Goal: Task Accomplishment & Management: Use online tool/utility

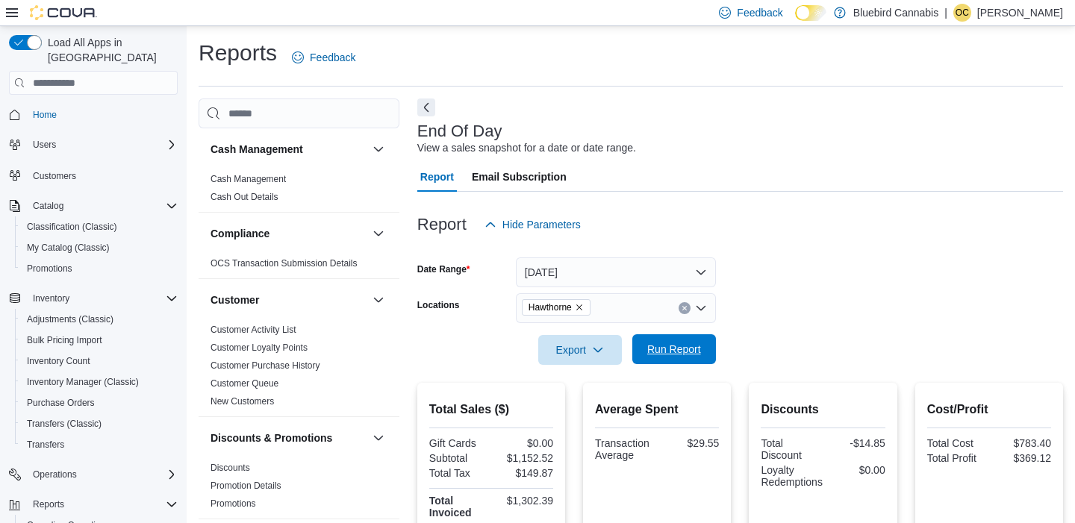
scroll to position [104, 0]
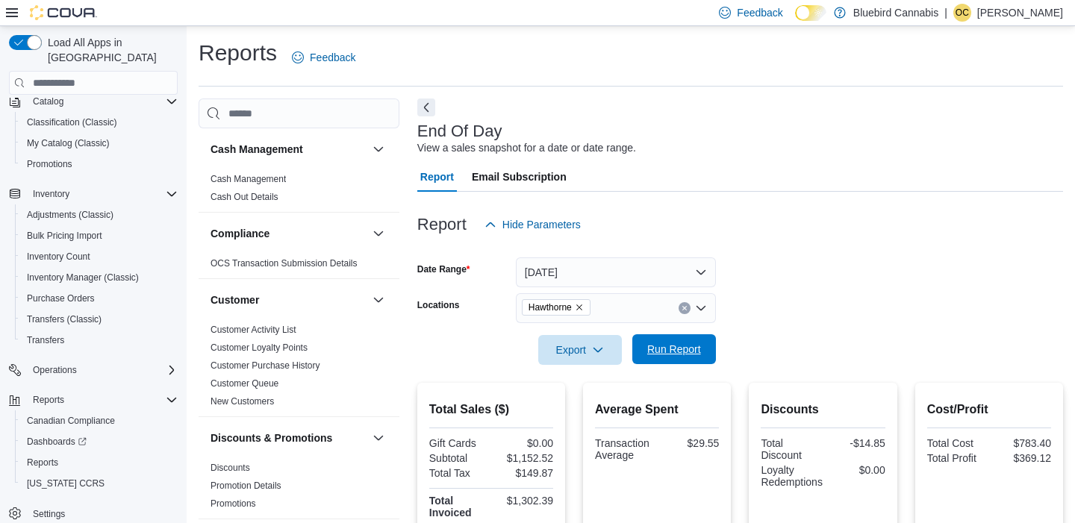
click at [664, 344] on span "Run Report" at bounding box center [674, 349] width 54 height 15
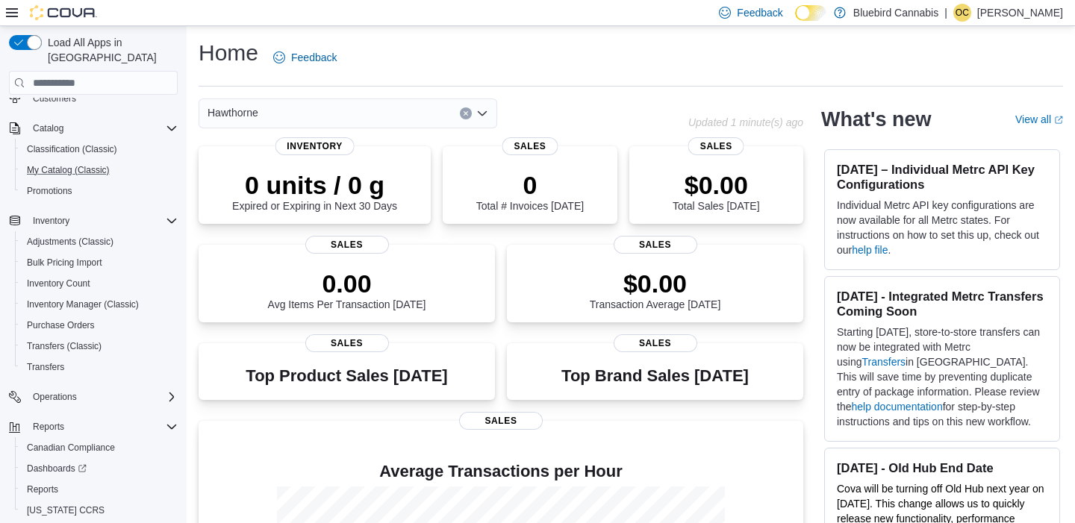
scroll to position [104, 0]
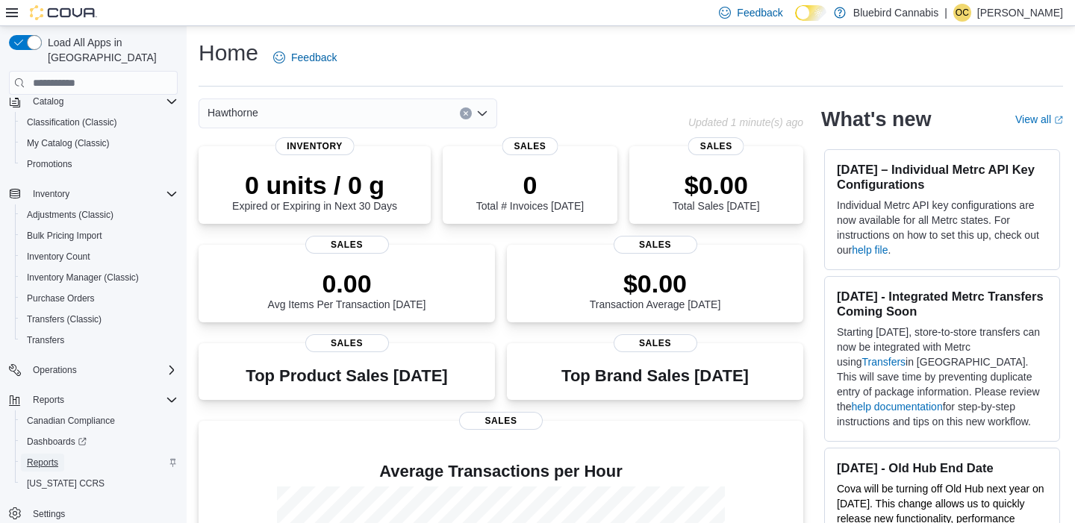
click at [48, 457] on span "Reports" at bounding box center [42, 463] width 31 height 12
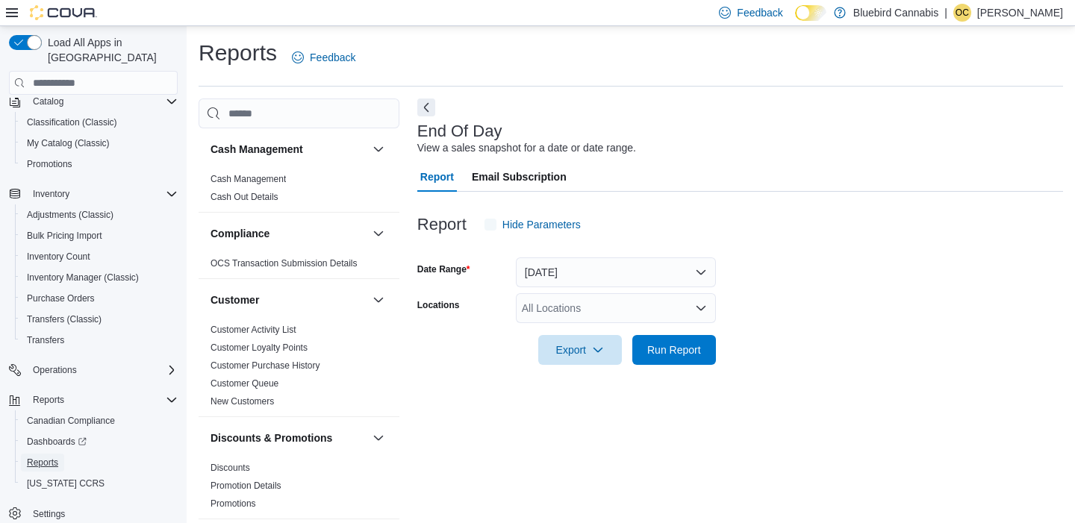
scroll to position [10, 0]
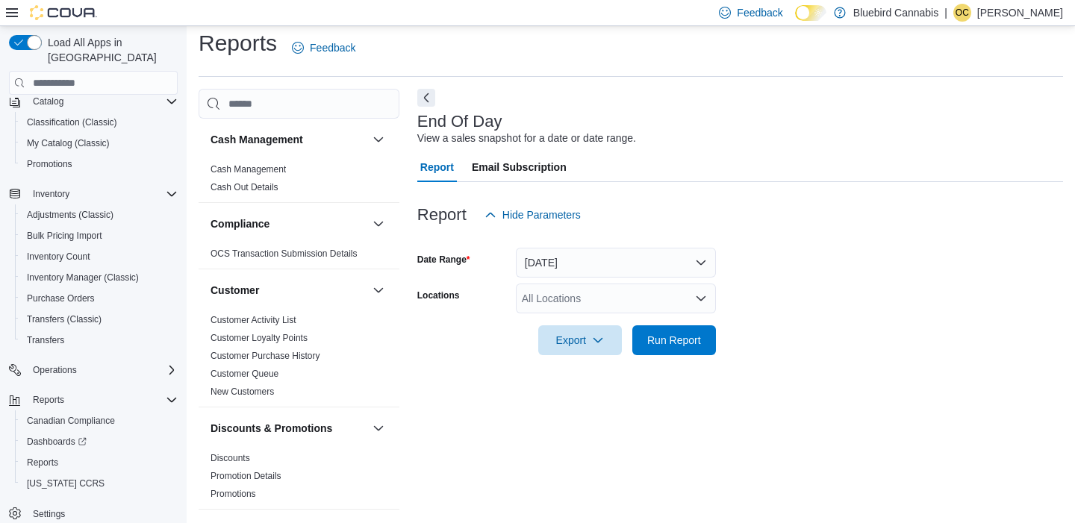
click at [566, 303] on div "All Locations" at bounding box center [616, 299] width 200 height 30
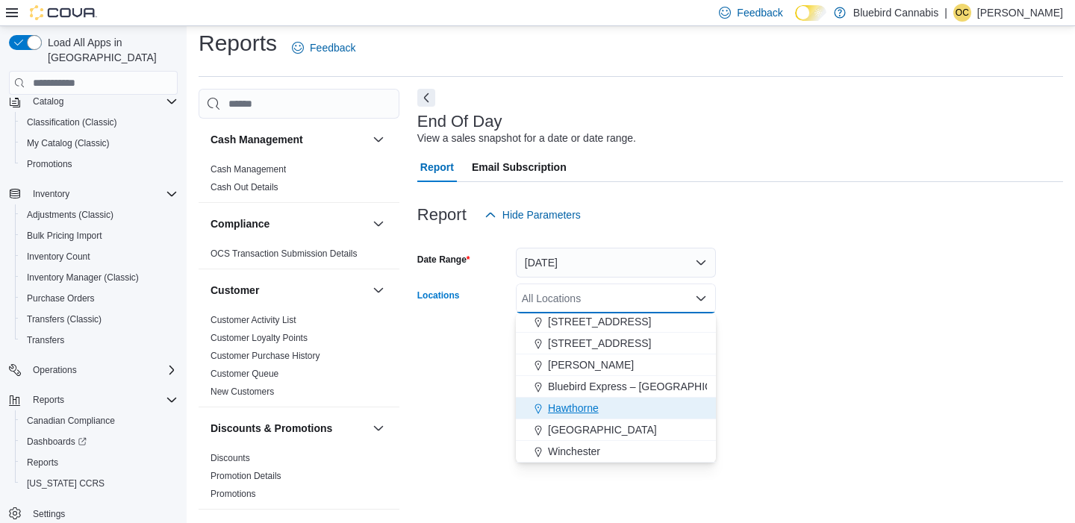
click at [584, 413] on span "Hawthorne" at bounding box center [573, 408] width 51 height 15
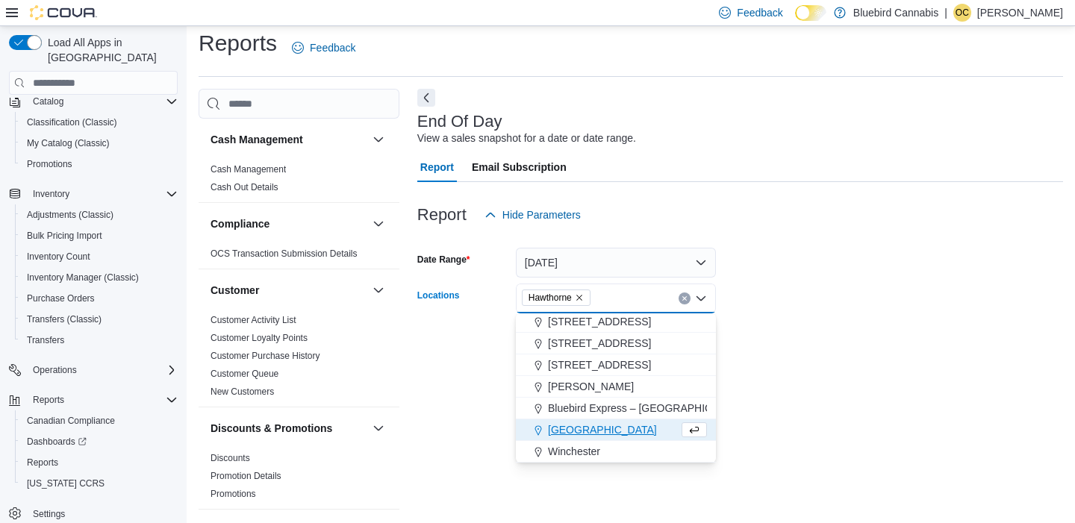
scroll to position [89, 0]
click at [819, 444] on div "End Of Day View a sales snapshot for a date or date range. Report Email Subscri…" at bounding box center [740, 300] width 646 height 422
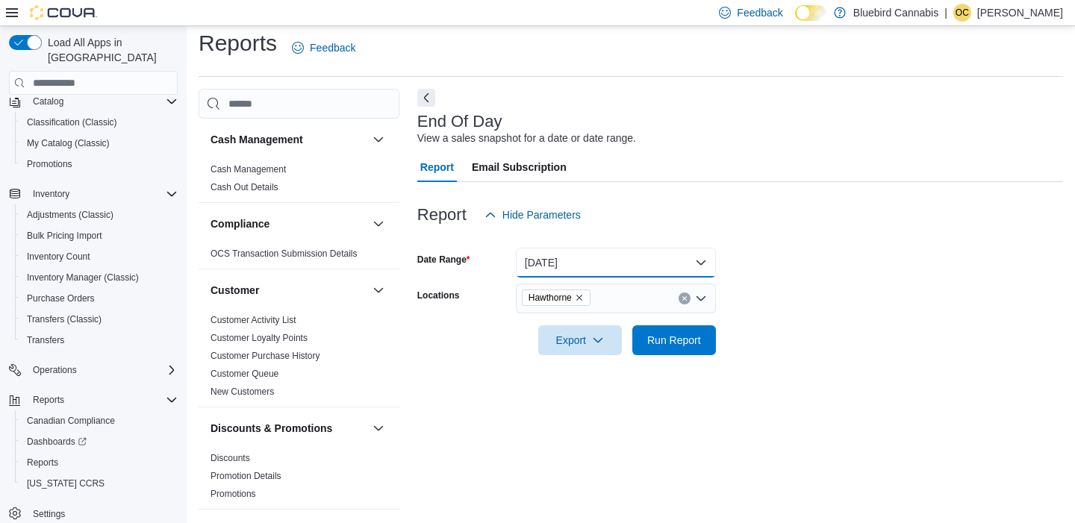
click at [593, 257] on button "[DATE]" at bounding box center [616, 263] width 200 height 30
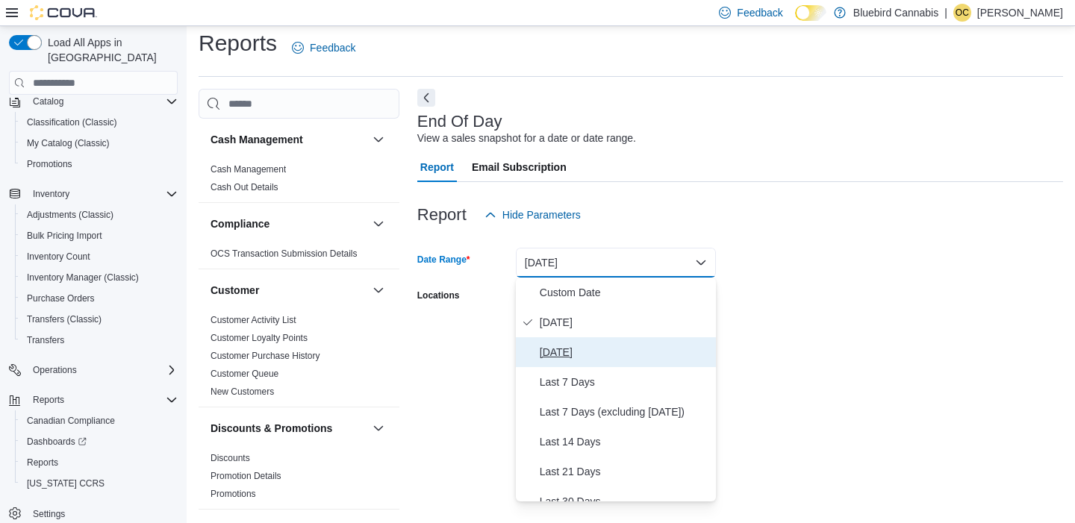
click at [581, 346] on span "Yesterday" at bounding box center [625, 352] width 170 height 18
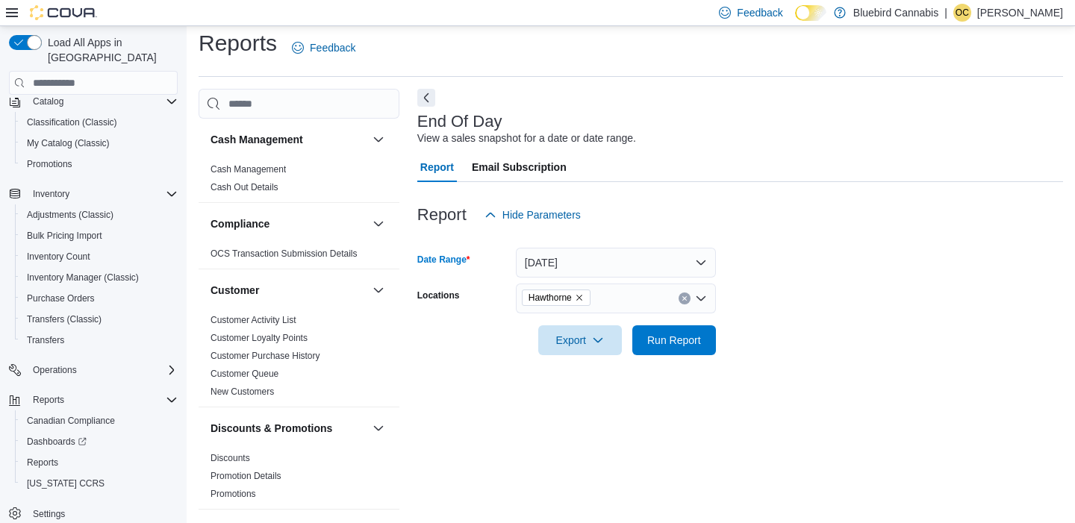
click at [810, 356] on div at bounding box center [740, 364] width 646 height 18
click at [675, 340] on span "Run Report" at bounding box center [674, 339] width 54 height 15
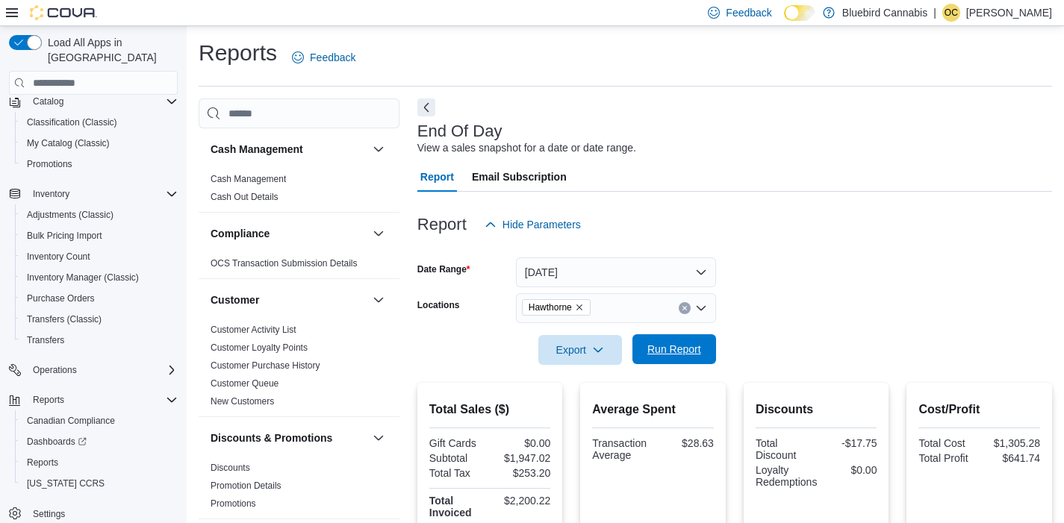
click at [664, 345] on span "Run Report" at bounding box center [674, 349] width 54 height 15
click at [633, 272] on button "Yesterday" at bounding box center [616, 272] width 200 height 30
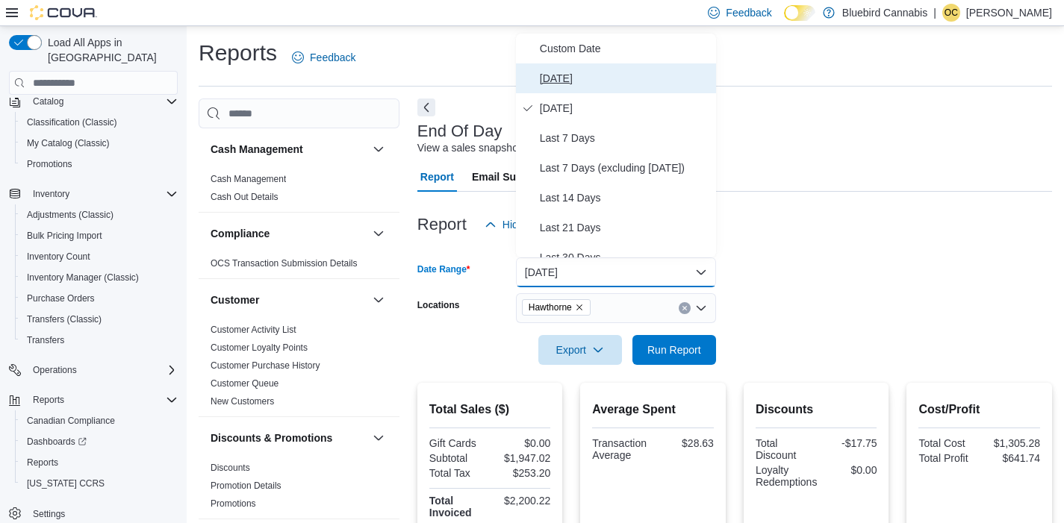
click at [556, 88] on button "[DATE]" at bounding box center [616, 78] width 200 height 30
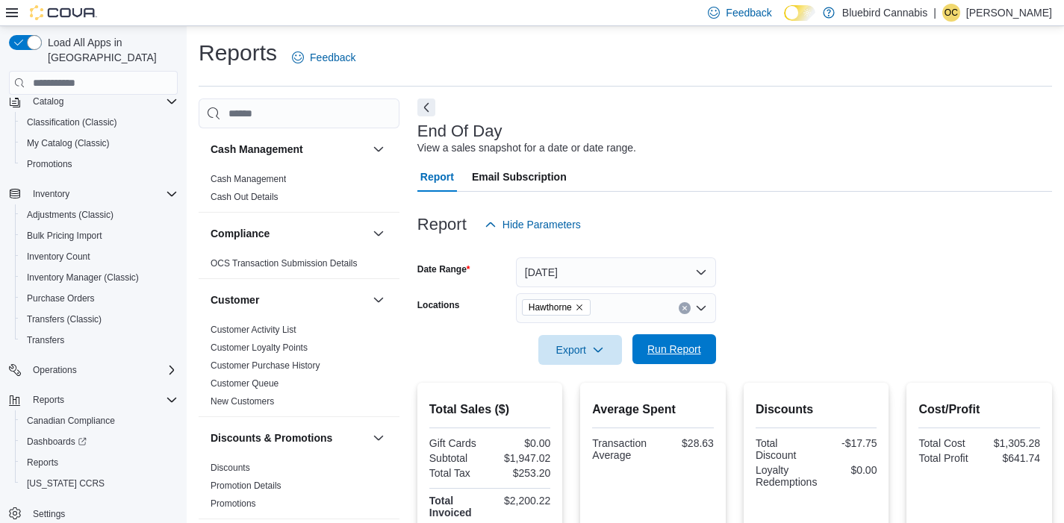
click at [690, 352] on span "Run Report" at bounding box center [674, 349] width 54 height 15
